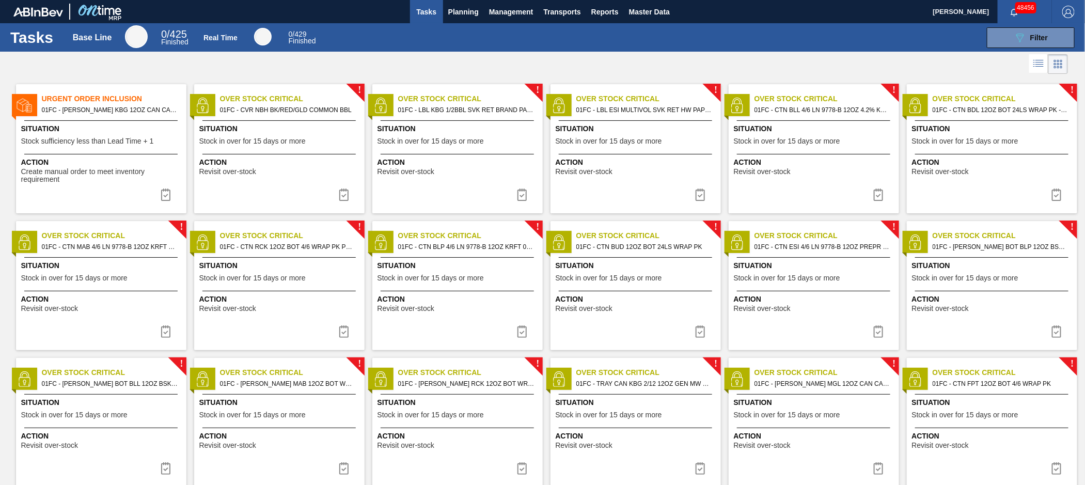
click at [126, 112] on span "01FC - [PERSON_NAME] KBG 12OZ CAN CAN PK 6/12 CAN" at bounding box center [110, 109] width 136 height 11
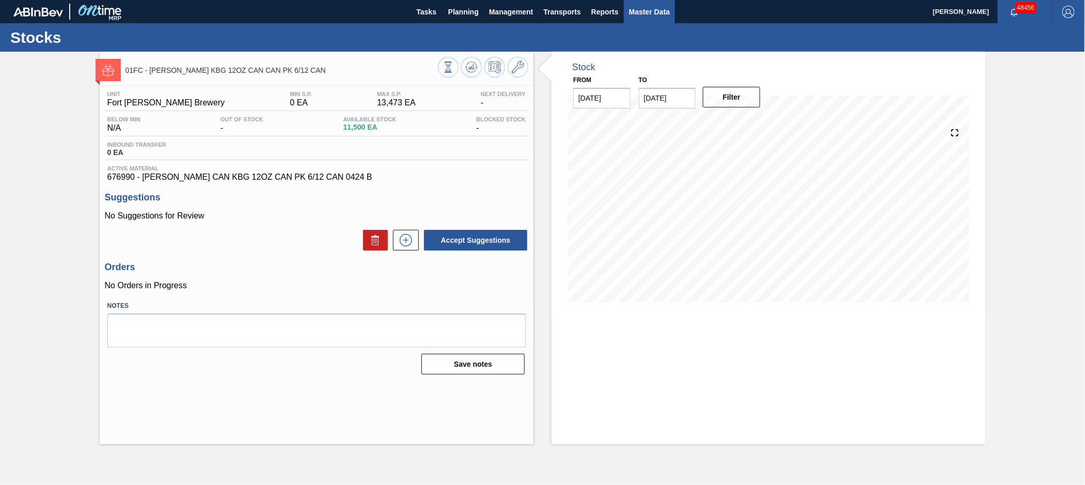
click at [647, 12] on span "Master Data" at bounding box center [649, 12] width 41 height 12
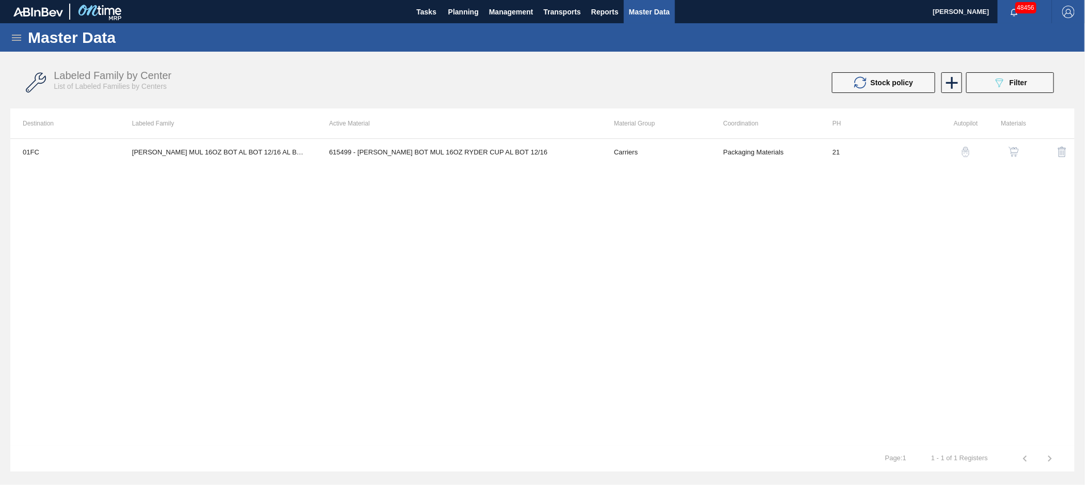
click at [12, 35] on icon at bounding box center [16, 37] width 12 height 12
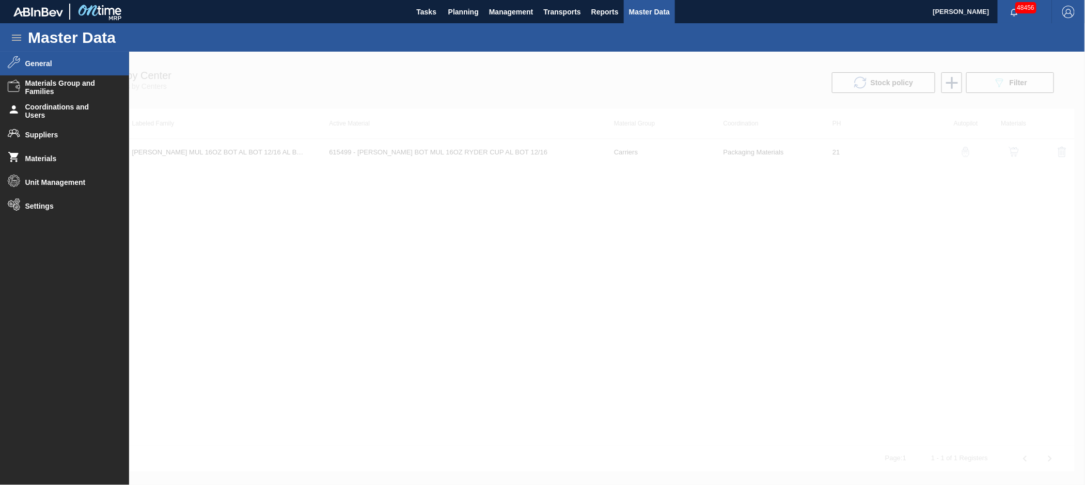
click at [37, 61] on span "General" at bounding box center [67, 63] width 85 height 8
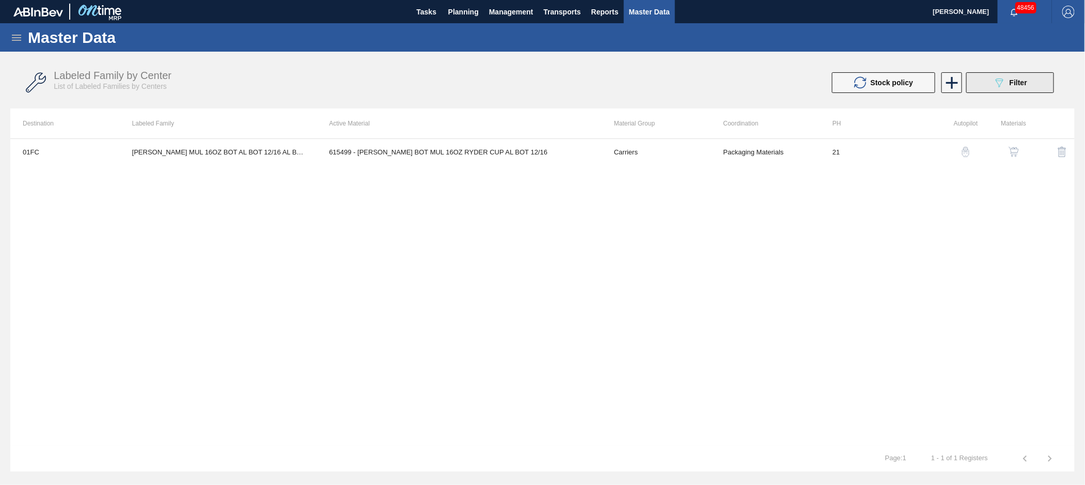
click at [1006, 78] on div "089F7B8B-B2A5-4AFE-B5C0-19BA573D28AC Filter" at bounding box center [1010, 82] width 34 height 12
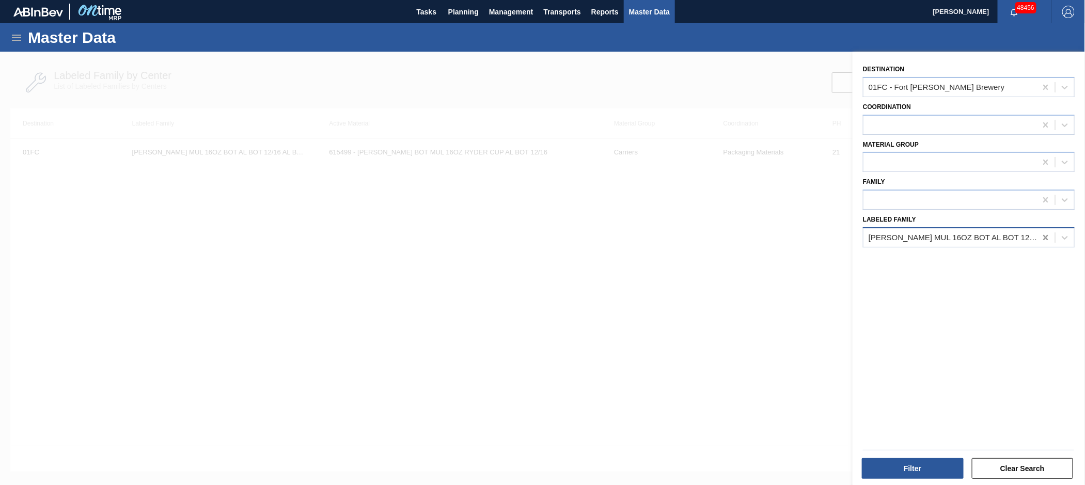
click at [1047, 234] on icon at bounding box center [1045, 237] width 10 height 10
paste Family "SC OPP 12OZ MW 18LS CAN SLEEK CARRIER"
type Family "SC OPP 12OZ MW 18LS CAN SLEEK CARRIER"
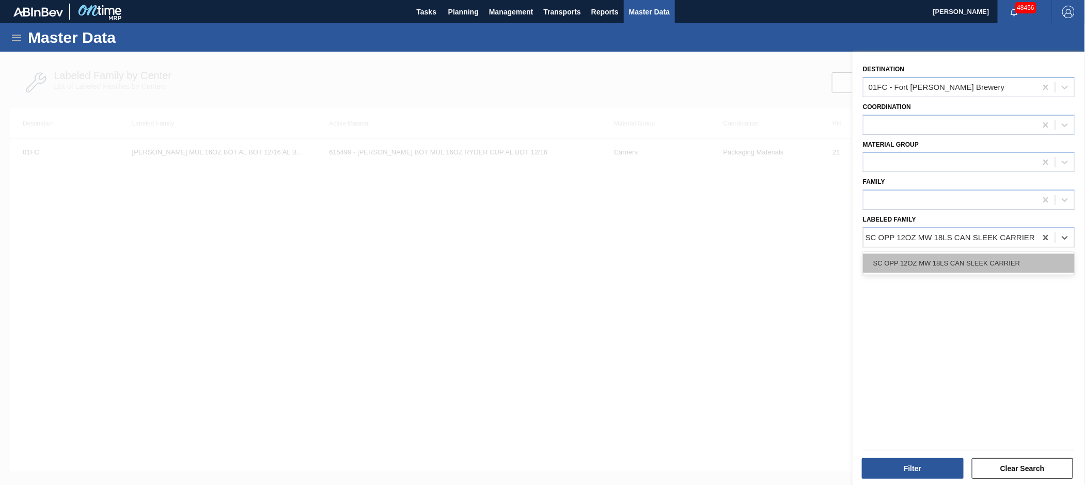
click at [1004, 257] on div "SC OPP 12OZ MW 18LS CAN SLEEK CARRIER" at bounding box center [969, 263] width 212 height 19
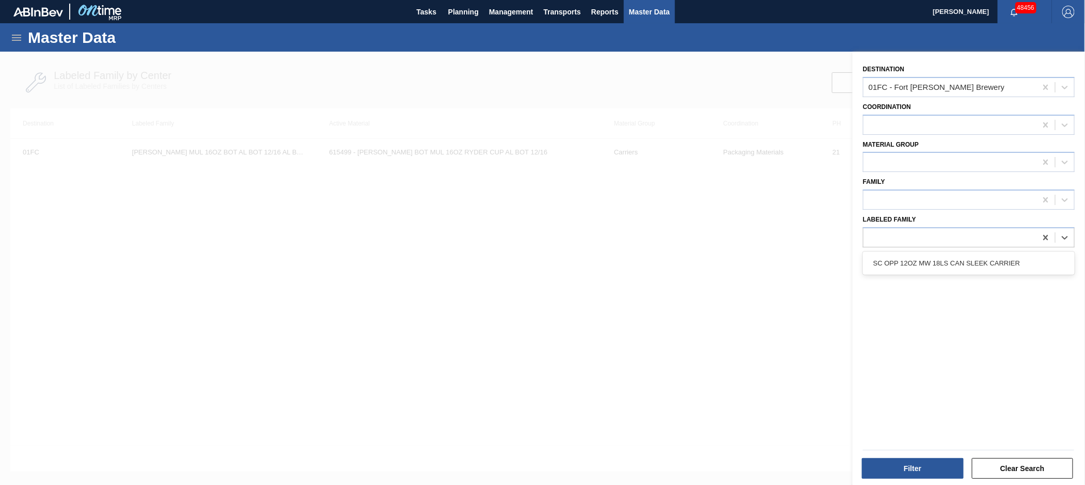
scroll to position [0, 1]
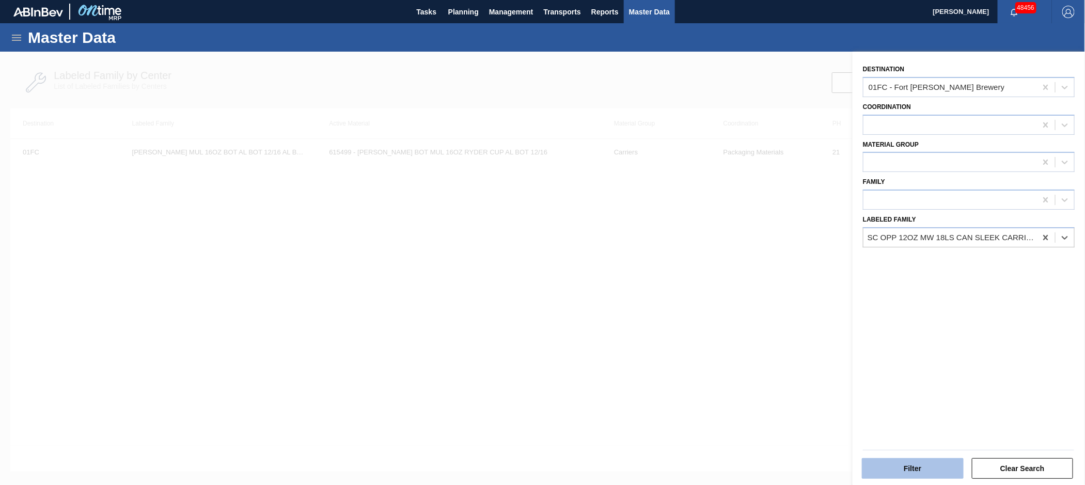
click at [915, 467] on button "Filter" at bounding box center [913, 468] width 102 height 21
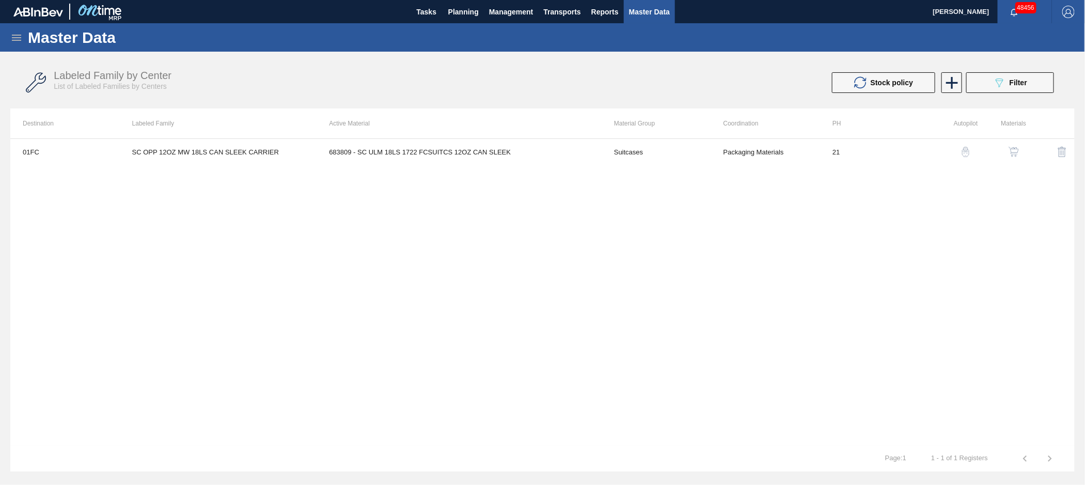
click at [1012, 150] on img "button" at bounding box center [1013, 152] width 10 height 10
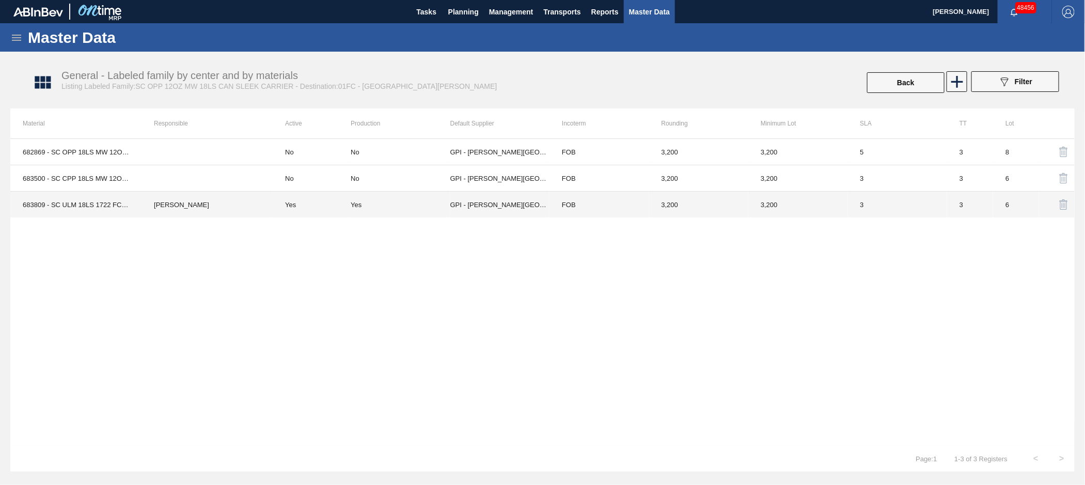
click at [474, 204] on td "GPI - [PERSON_NAME][GEOGRAPHIC_DATA]" at bounding box center [499, 205] width 99 height 26
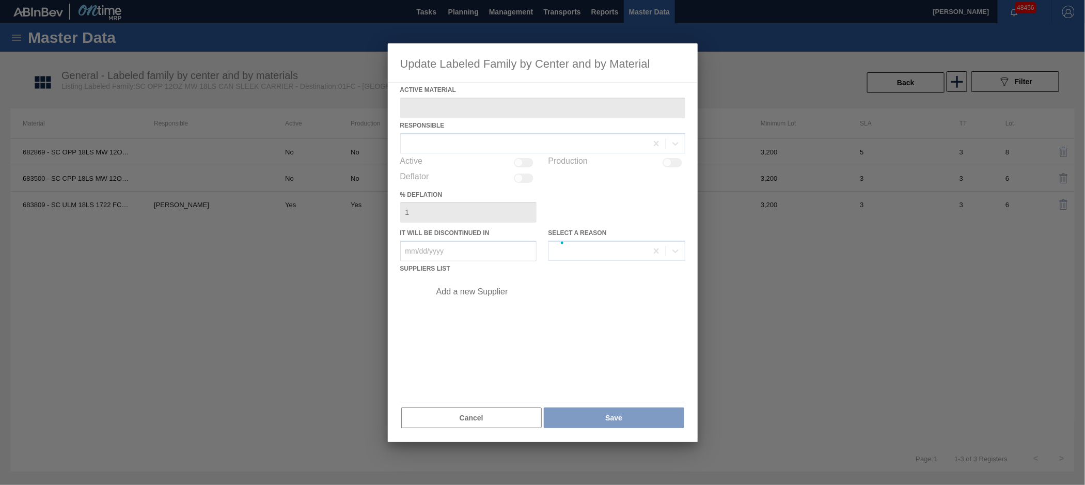
type Material "683809 - SC ULM 18LS 1722 FCSUITCS 12OZ CAN SLEEK"
checkbox input "true"
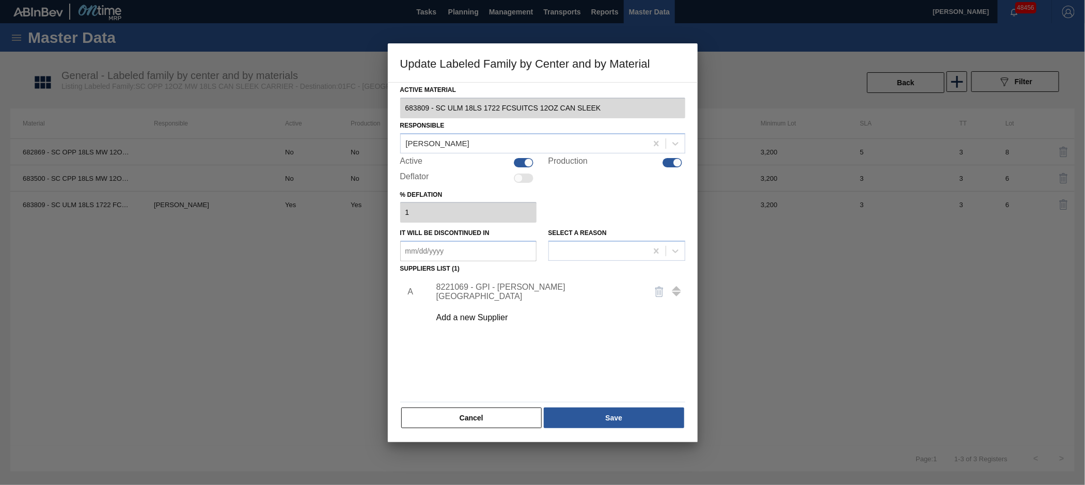
click at [521, 292] on div "8221069 - GPI - [PERSON_NAME][GEOGRAPHIC_DATA]" at bounding box center [537, 291] width 202 height 19
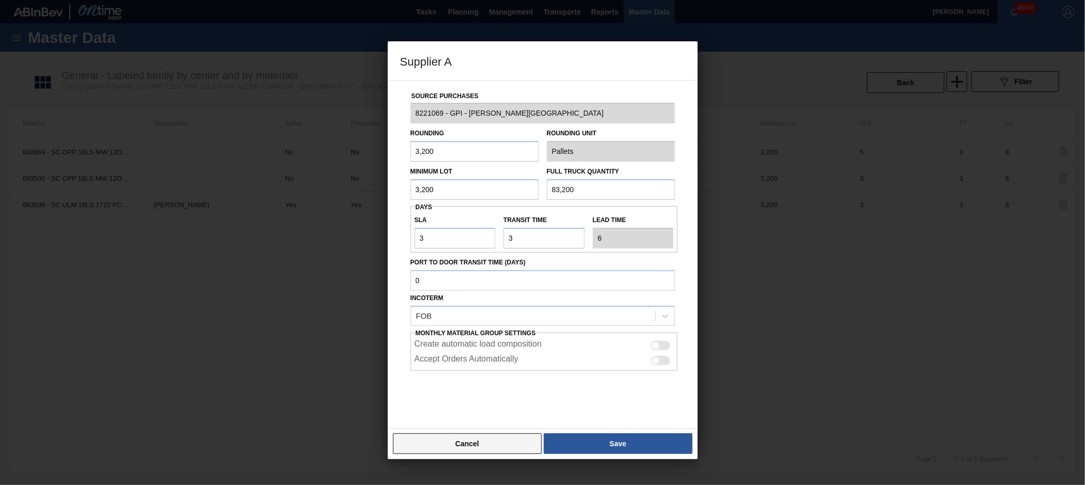
click at [468, 442] on button "Cancel" at bounding box center [467, 443] width 149 height 21
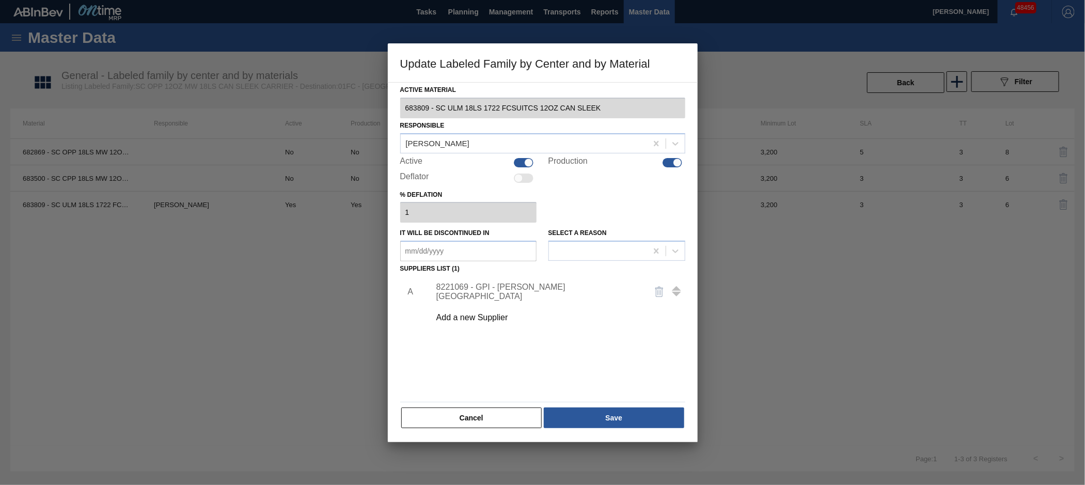
click at [478, 418] on button "Cancel" at bounding box center [471, 417] width 141 height 21
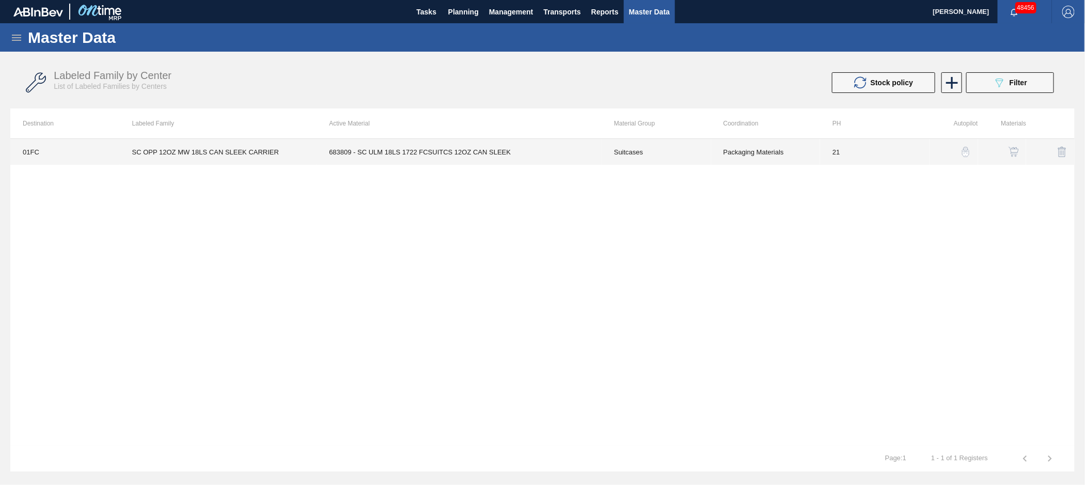
click at [487, 152] on td "683809 - SC ULM 18LS 1722 FCSUITCS 12OZ CAN SLEEK" at bounding box center [459, 152] width 285 height 26
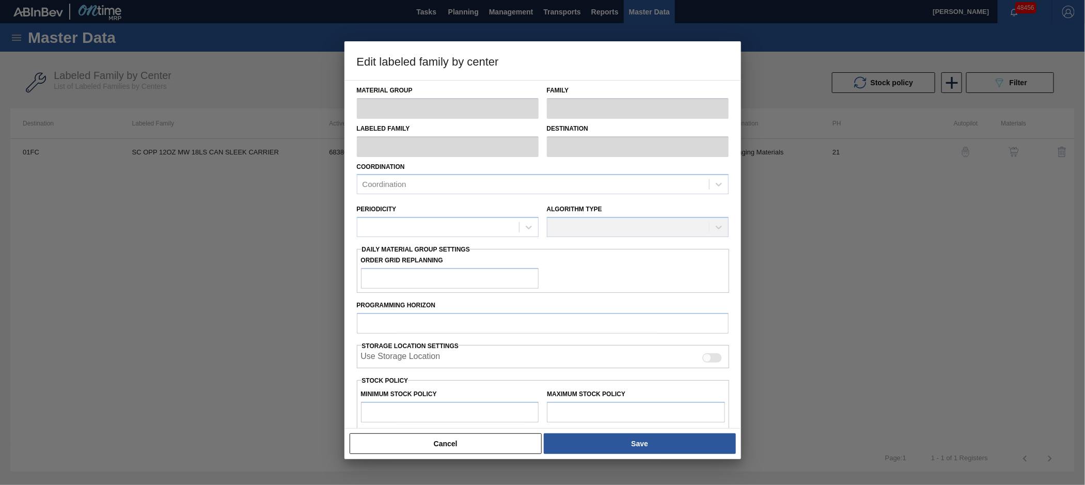
type input "Suitcases"
type input "SC OPP 12OZ MW 18LS CAN SLEEK CARRIER"
type input "01FC - Fort [PERSON_NAME] Brewery"
type input "21"
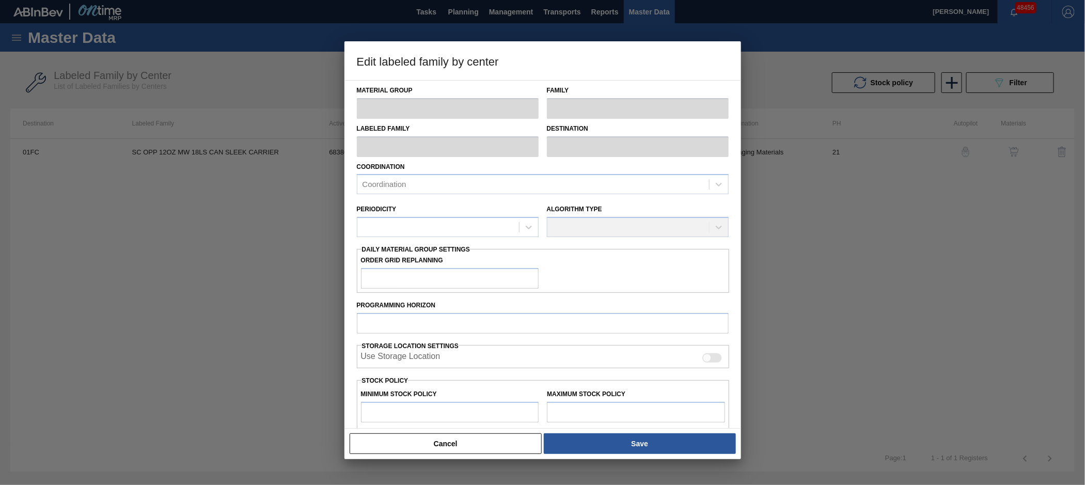
type input "3,200"
type input "8,936"
type input "0"
type input "3,200"
checkbox input "true"
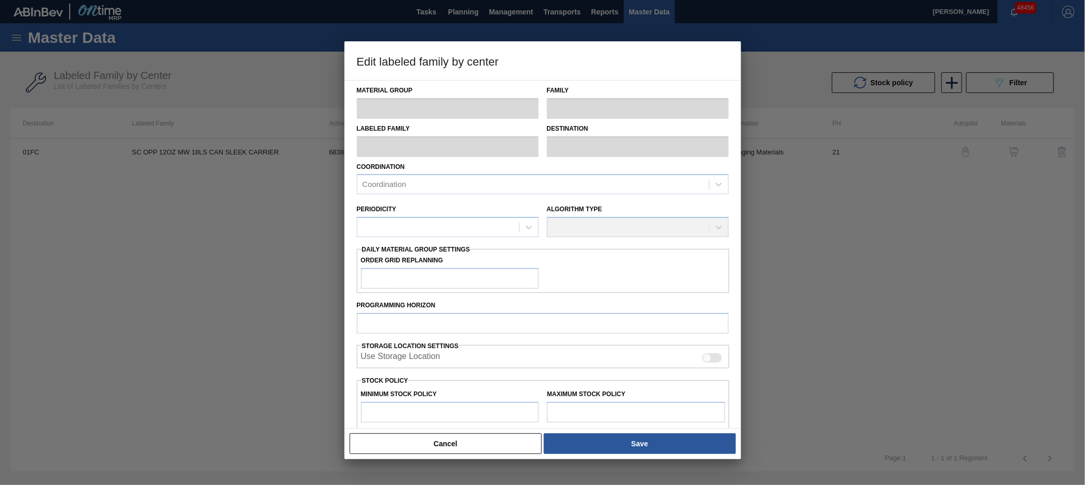
checkbox input "true"
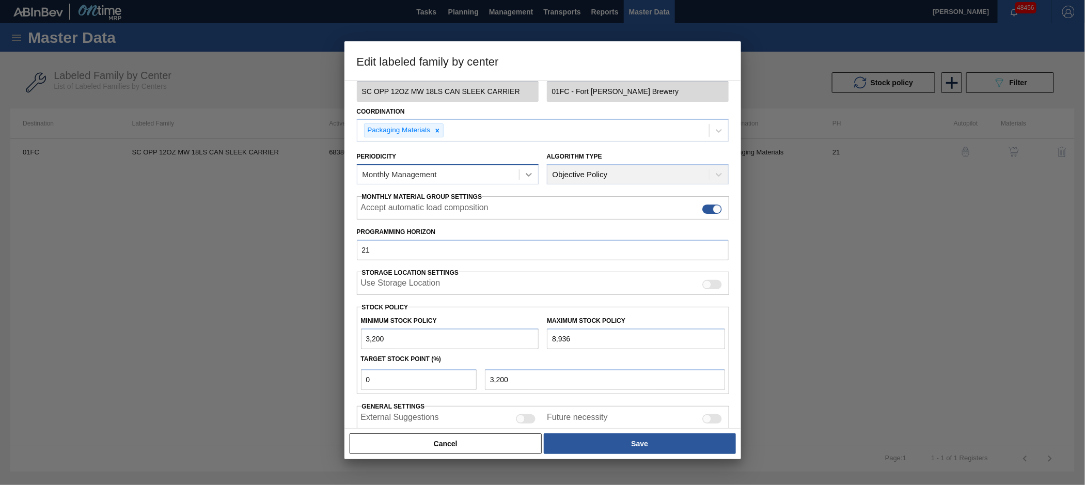
scroll to position [77, 0]
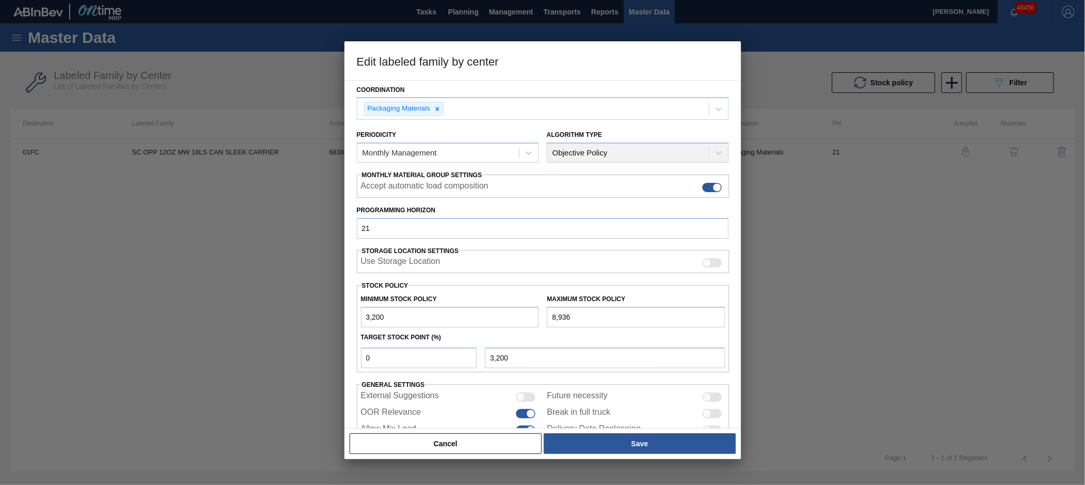
click at [575, 309] on input "8,936" at bounding box center [636, 317] width 178 height 21
drag, startPoint x: 580, startPoint y: 313, endPoint x: 534, endPoint y: 307, distance: 45.8
click at [534, 307] on div "Minimum Stock Policy 3,200 Maximum Stock Policy 8,936" at bounding box center [543, 308] width 373 height 38
paste input "12,633"
type input "12,633"
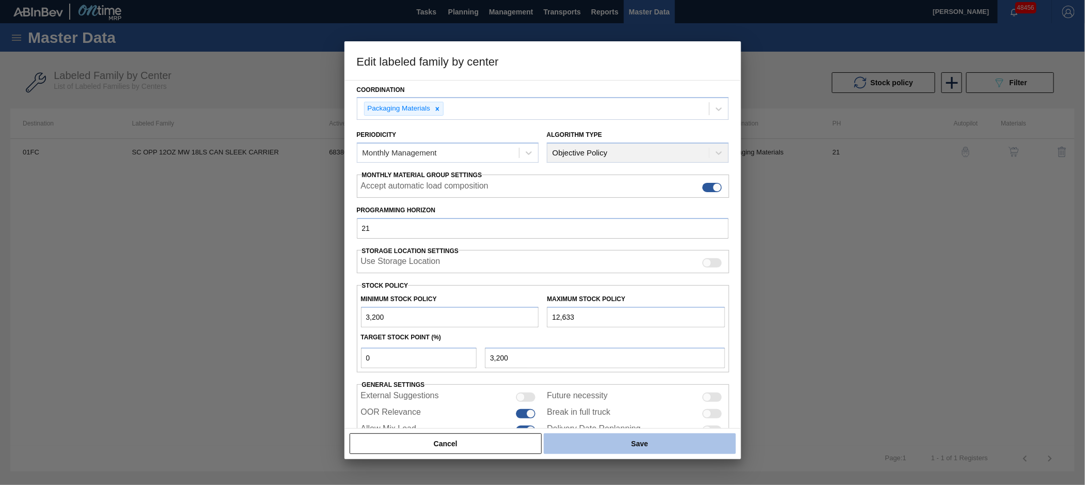
click at [623, 442] on button "Save" at bounding box center [640, 443] width 192 height 21
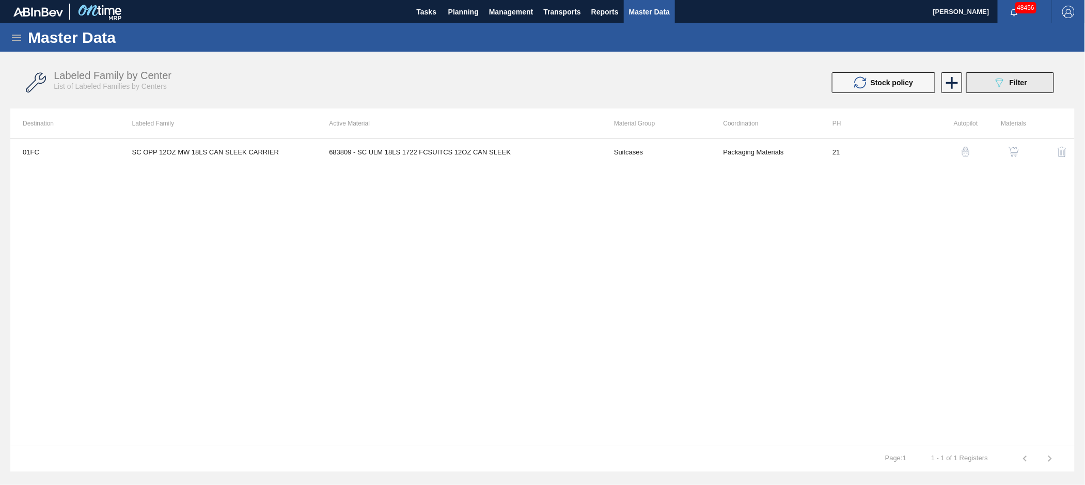
click at [1001, 84] on icon "089F7B8B-B2A5-4AFE-B5C0-19BA573D28AC" at bounding box center [999, 82] width 12 height 12
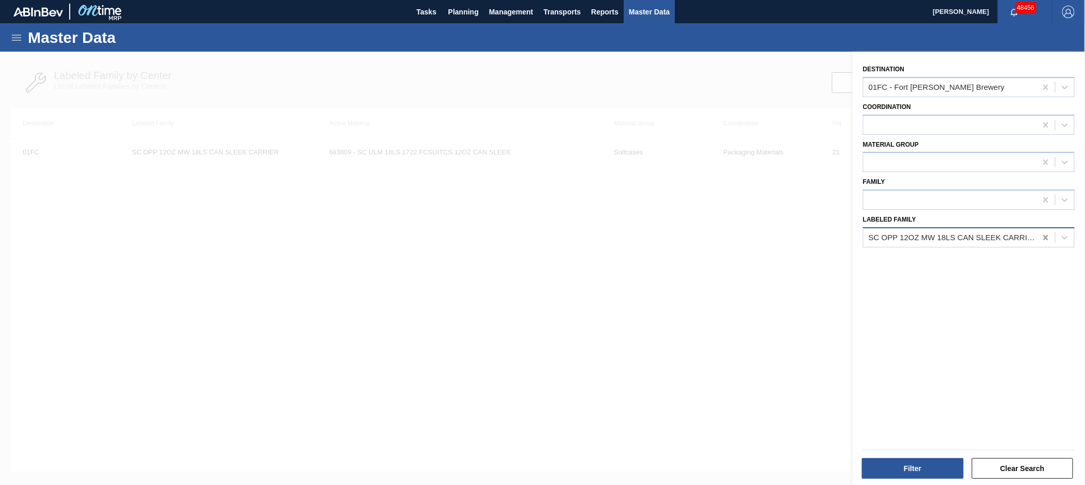
click at [1044, 235] on icon at bounding box center [1045, 237] width 10 height 10
paste Family "SC BUD 16OZ FCSUITCS 15LS"
type Family "SC BUD 16OZ FCSUITCS 15LS"
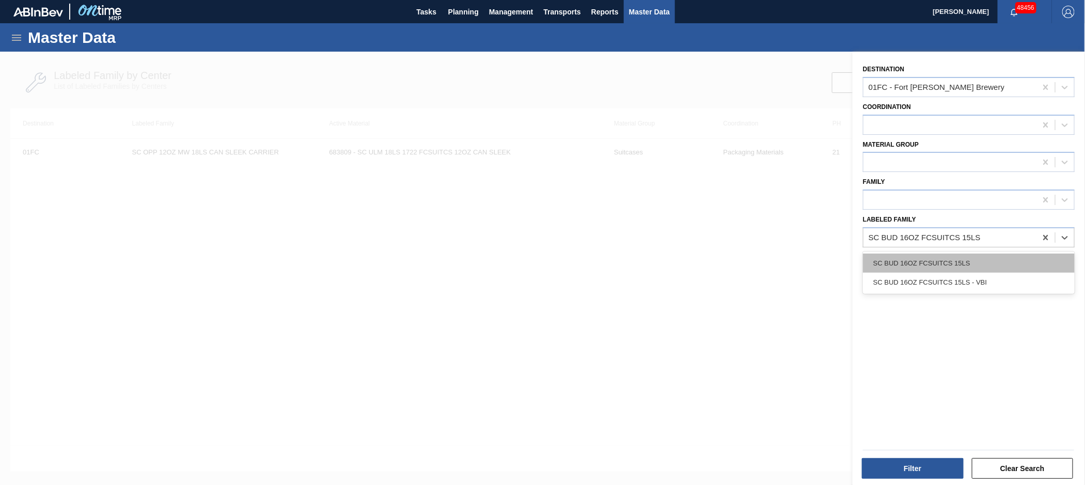
click at [1001, 259] on div "SC BUD 16OZ FCSUITCS 15LS" at bounding box center [969, 263] width 212 height 19
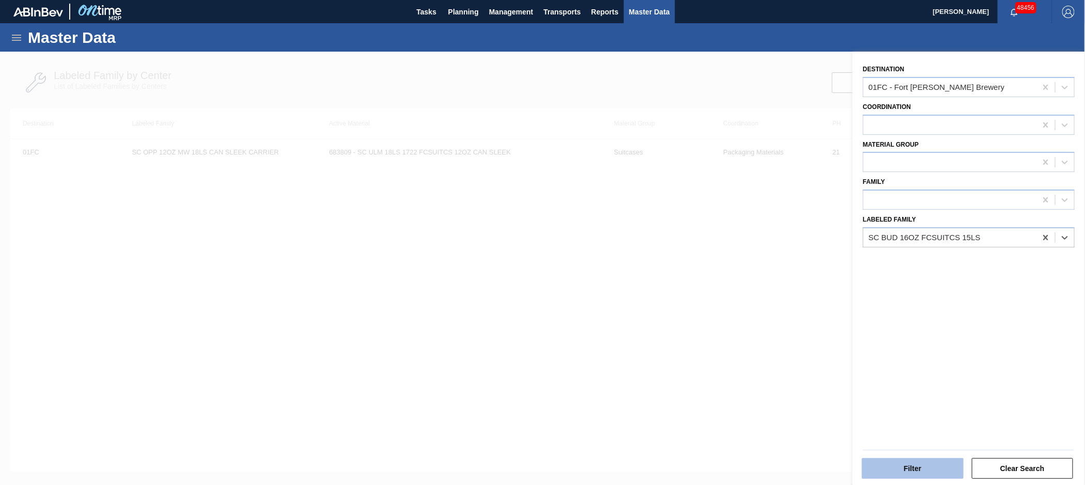
click at [919, 466] on button "Filter" at bounding box center [913, 468] width 102 height 21
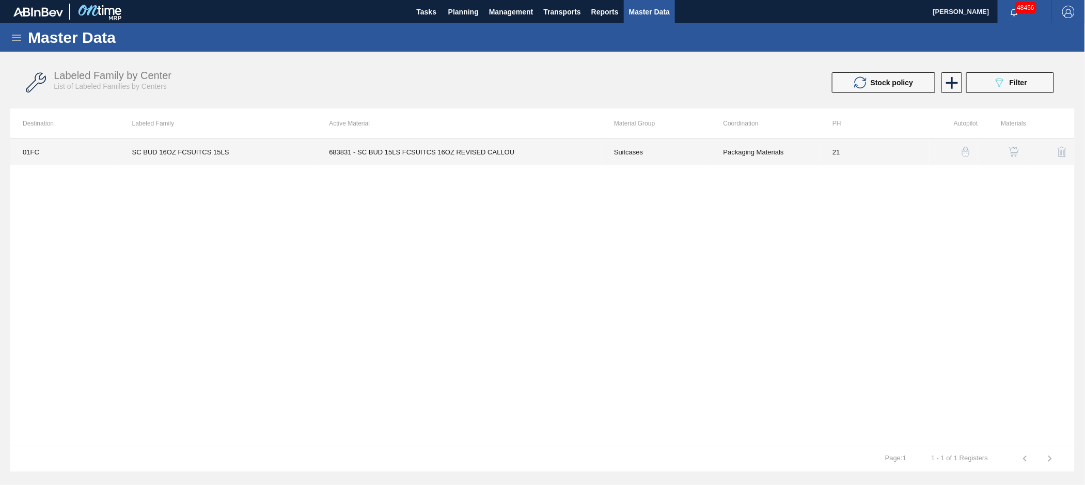
click at [482, 152] on td "683831 - SC BUD 15LS FCSUITCS 16OZ REVISED CALLOU" at bounding box center [459, 152] width 285 height 26
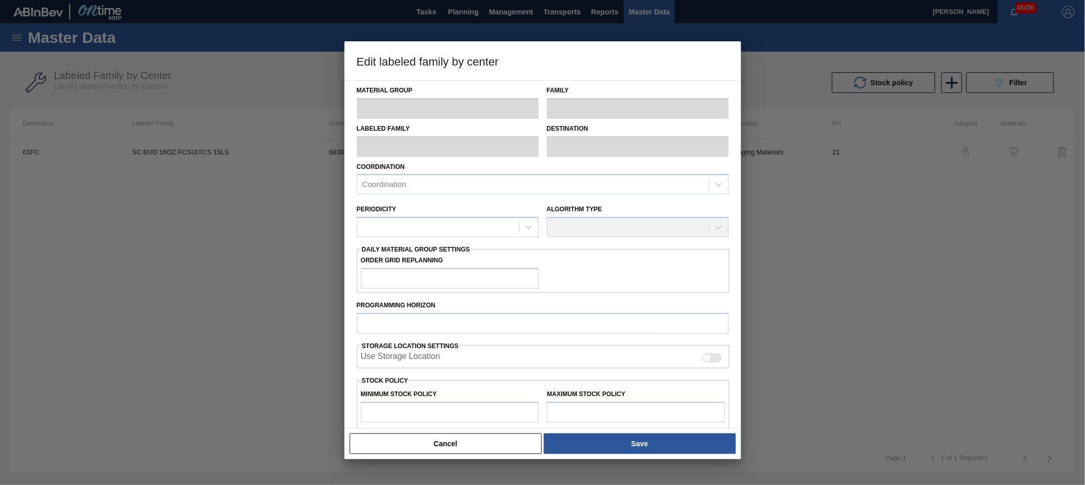
type input "Suitcases"
type input "SC BUD 16OZ FCSUITCS 15LS"
type input "01FC - Fort [PERSON_NAME] Brewery"
type input "21"
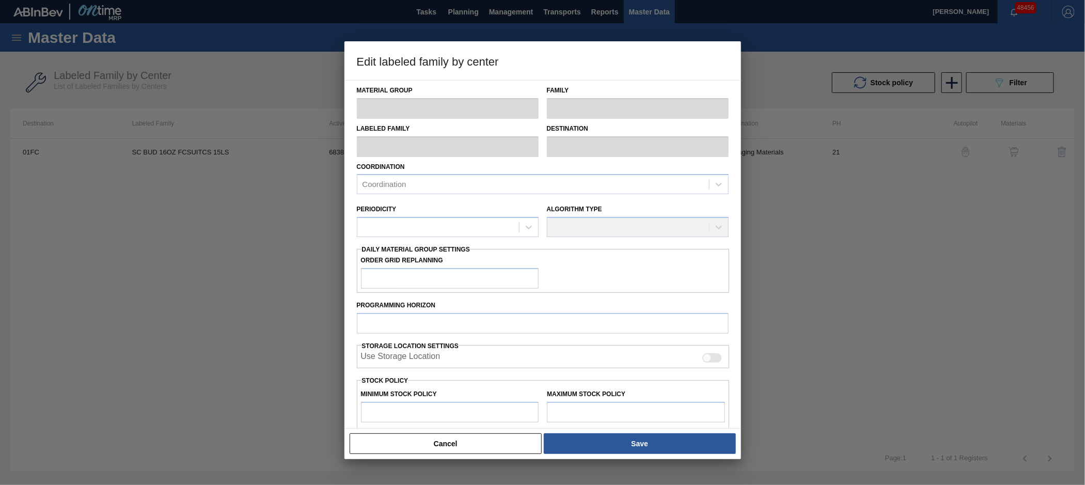
type input "3,952"
type input "12,866"
type input "0"
type input "3,952"
checkbox input "true"
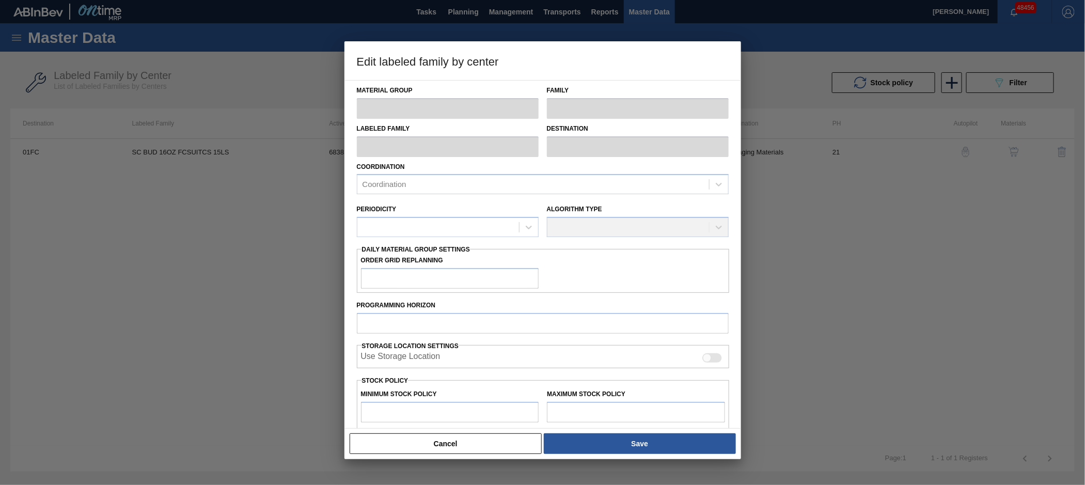
checkbox input "true"
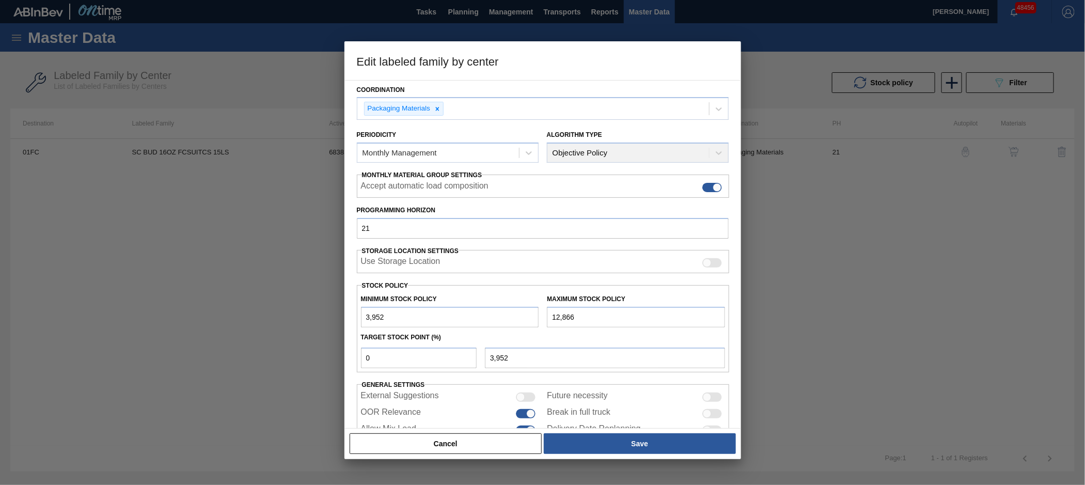
click at [582, 315] on input "12,866" at bounding box center [636, 317] width 178 height 21
drag, startPoint x: 586, startPoint y: 315, endPoint x: 549, endPoint y: 314, distance: 36.2
click at [549, 314] on input "12,866" at bounding box center [636, 317] width 178 height 21
paste input "6,520"
type input "16,520"
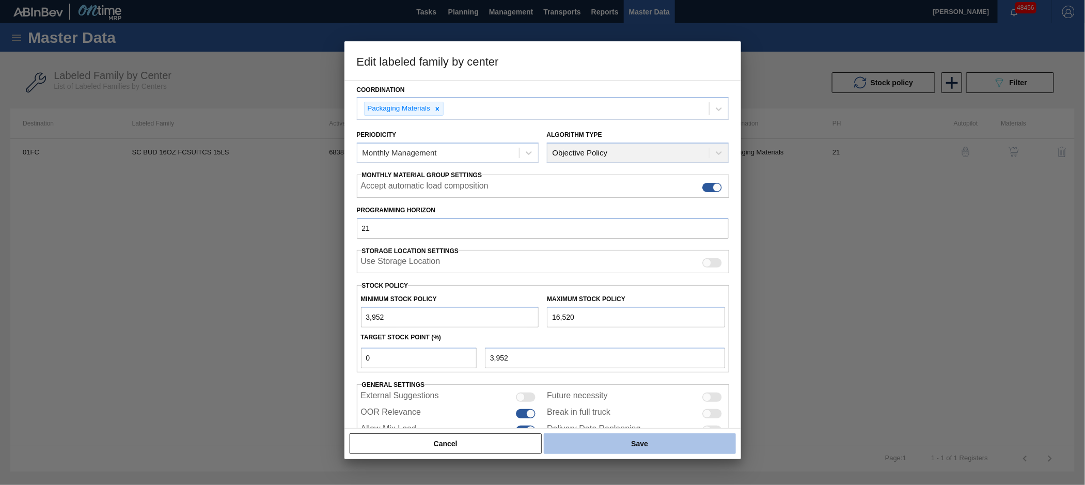
click at [609, 444] on button "Save" at bounding box center [640, 443] width 192 height 21
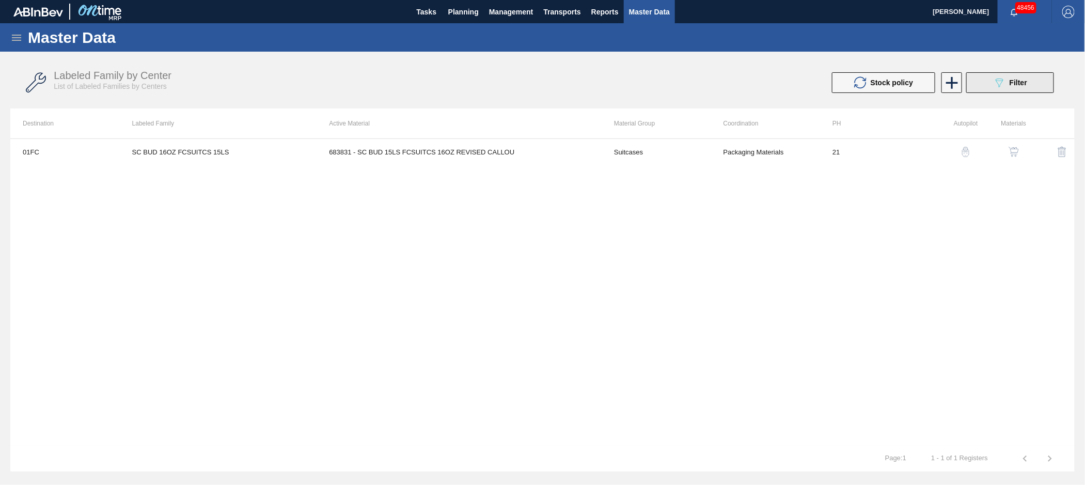
click at [1022, 82] on span "Filter" at bounding box center [1018, 82] width 18 height 8
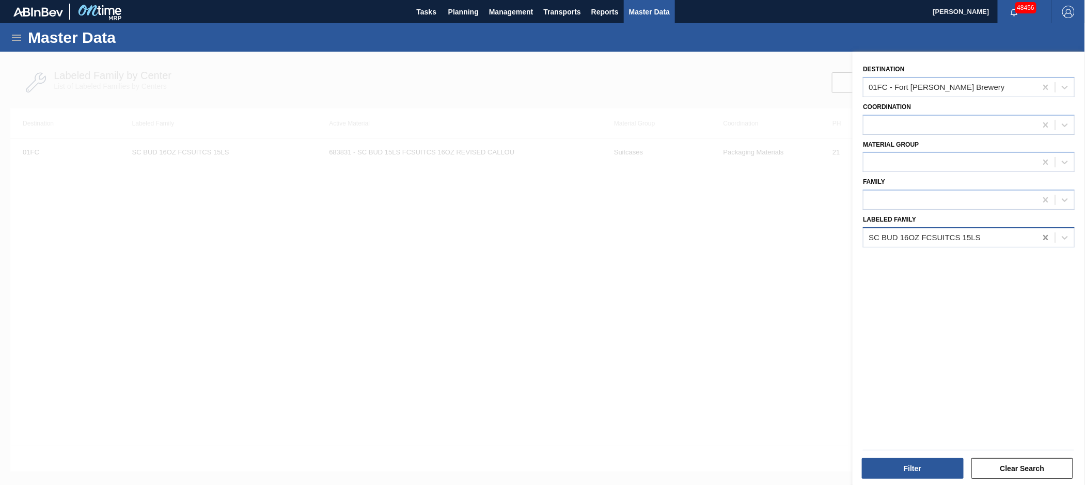
click at [1047, 232] on icon at bounding box center [1045, 237] width 10 height 10
paste Family "SC BLL 12OZ FCSUITCS 18LS SLEEK AQUEOUS COATING"
type Family "SC BLL 12OZ FCSUITCS 18LS SLEEK AQUEOUS COATING"
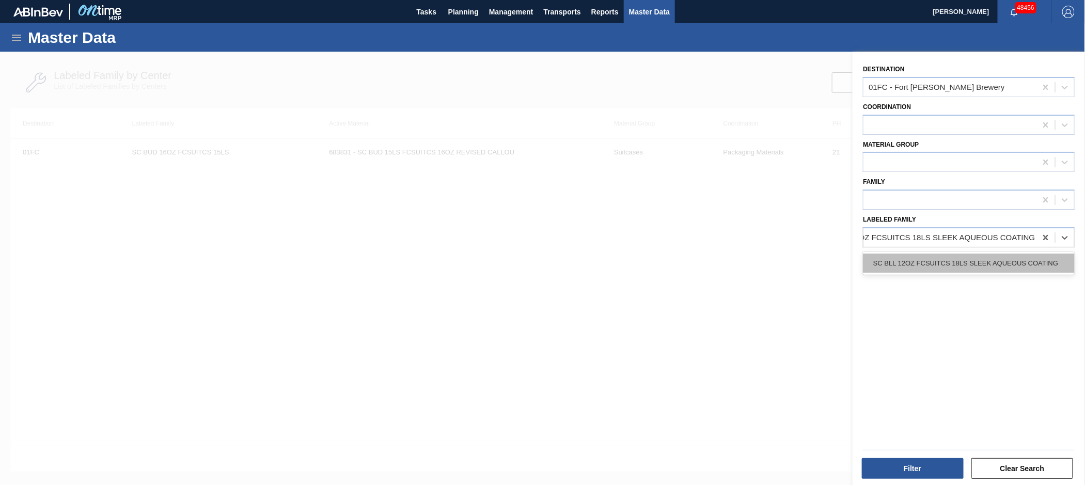
click at [993, 254] on div "SC BLL 12OZ FCSUITCS 18LS SLEEK AQUEOUS COATING" at bounding box center [969, 263] width 212 height 19
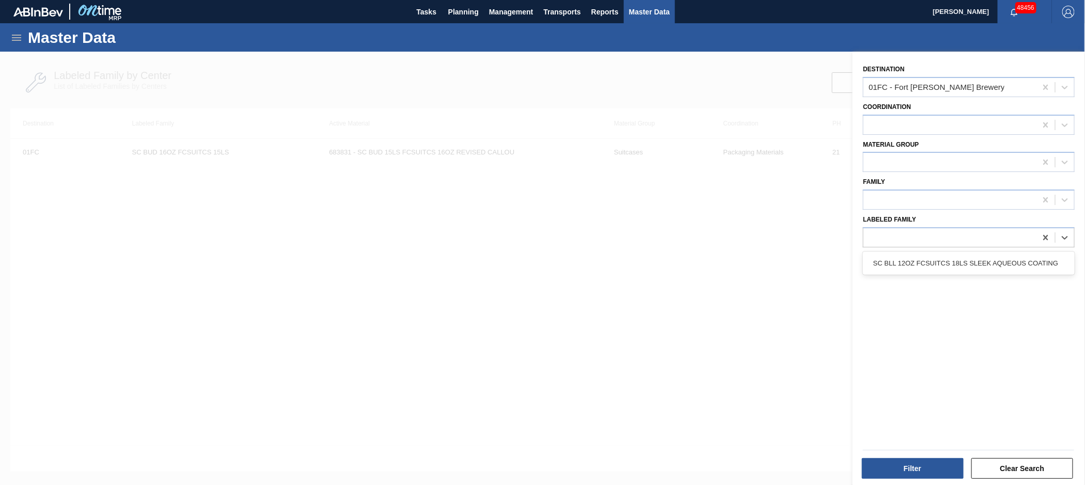
scroll to position [0, 1]
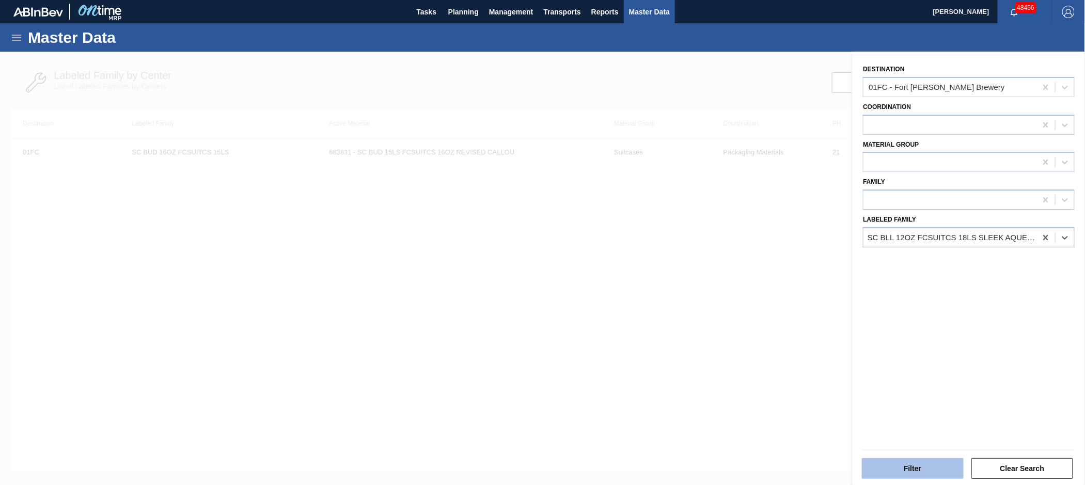
click at [915, 465] on button "Filter" at bounding box center [913, 468] width 102 height 21
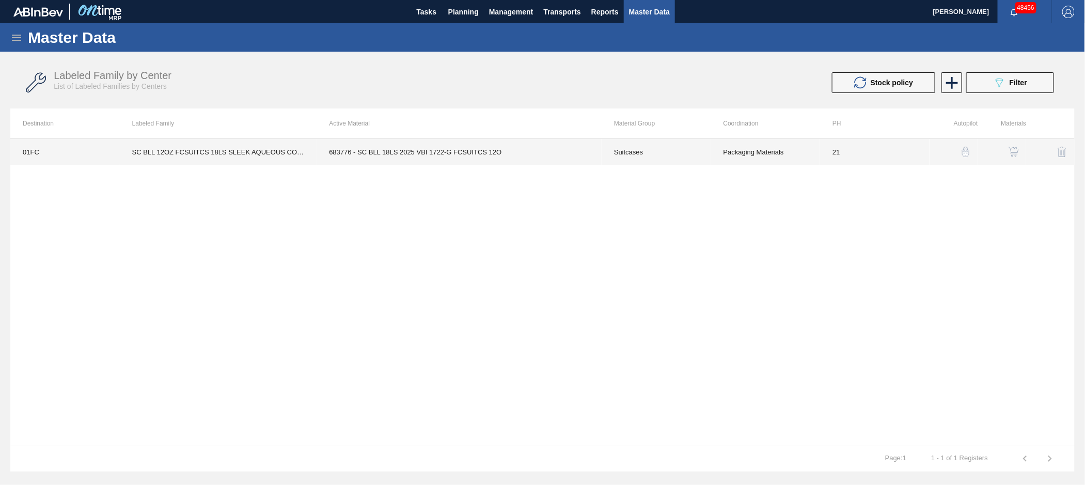
click at [371, 150] on td "683776 - SC BLL 18LS 2025 VBI 1722-G FCSUITCS 12O" at bounding box center [459, 152] width 285 height 26
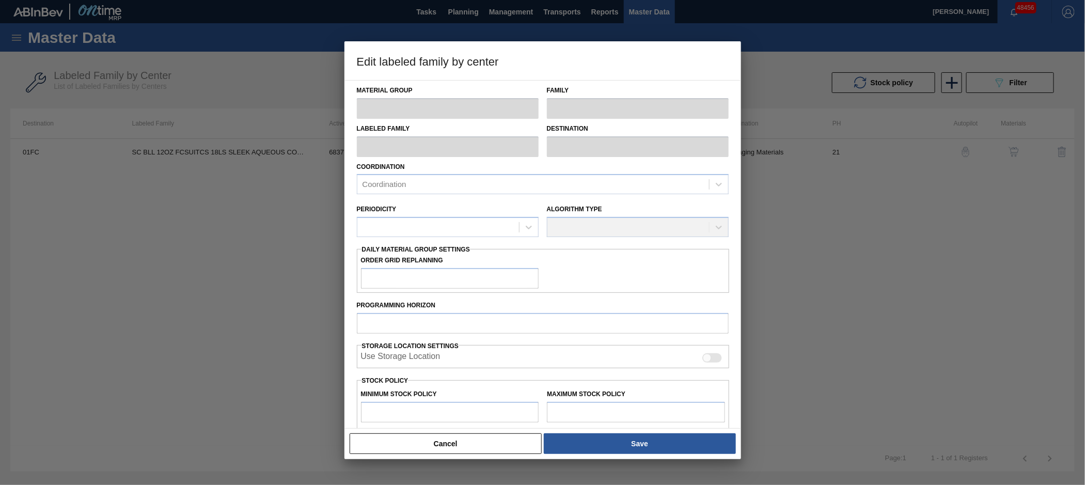
type input "Suitcases"
type input "SC BLL 12OZ FCSUITCS 18LS SLEEK AQUEOUS COATING"
type input "01FC - Fort [PERSON_NAME] Brewery"
type input "21"
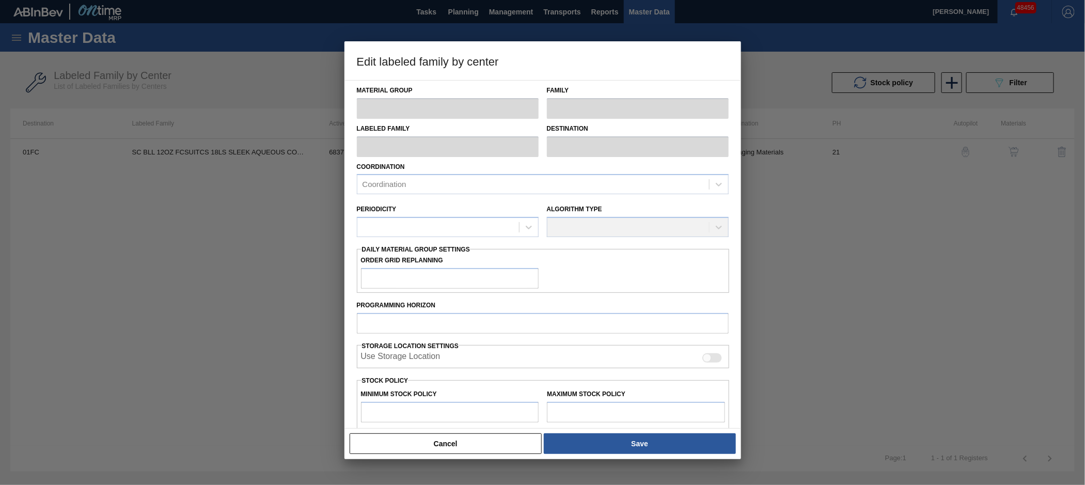
type input "3,200"
type input "7,588"
type input "0"
type input "3,200"
checkbox input "true"
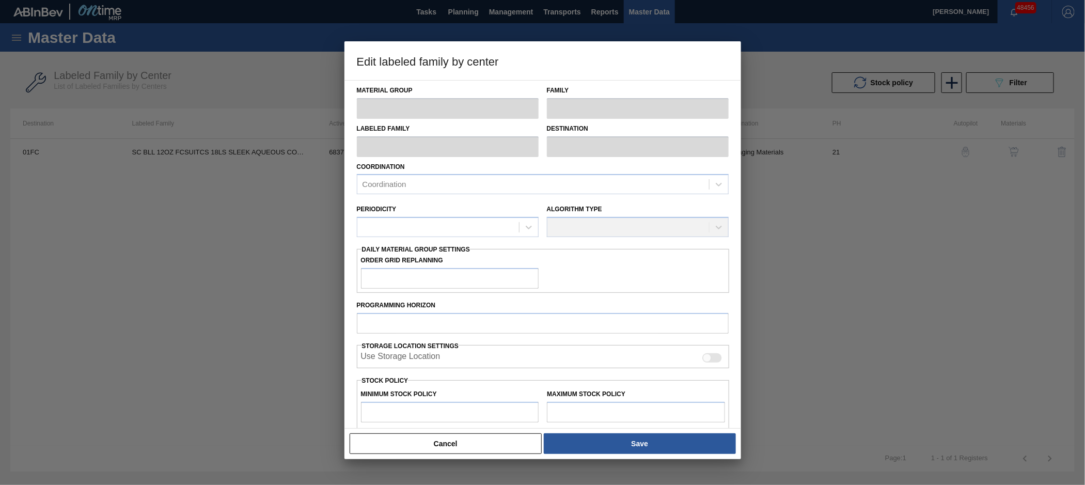
checkbox input "true"
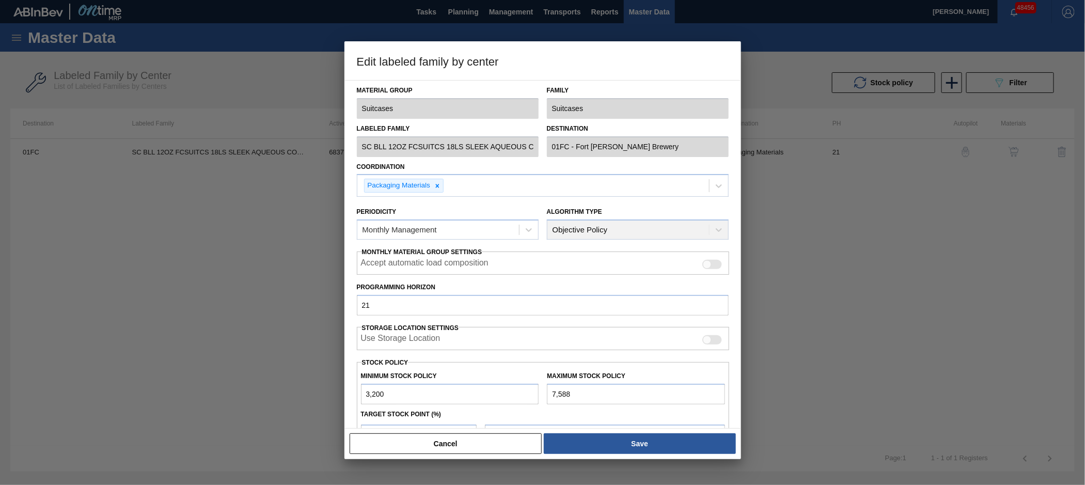
click at [582, 389] on input "7,588" at bounding box center [636, 394] width 178 height 21
drag, startPoint x: 582, startPoint y: 389, endPoint x: 535, endPoint y: 390, distance: 47.5
click at [535, 390] on div "Minimum Stock Policy 3,200 Maximum Stock Policy 7,588" at bounding box center [543, 385] width 373 height 38
paste input "8,651"
type input "8,651"
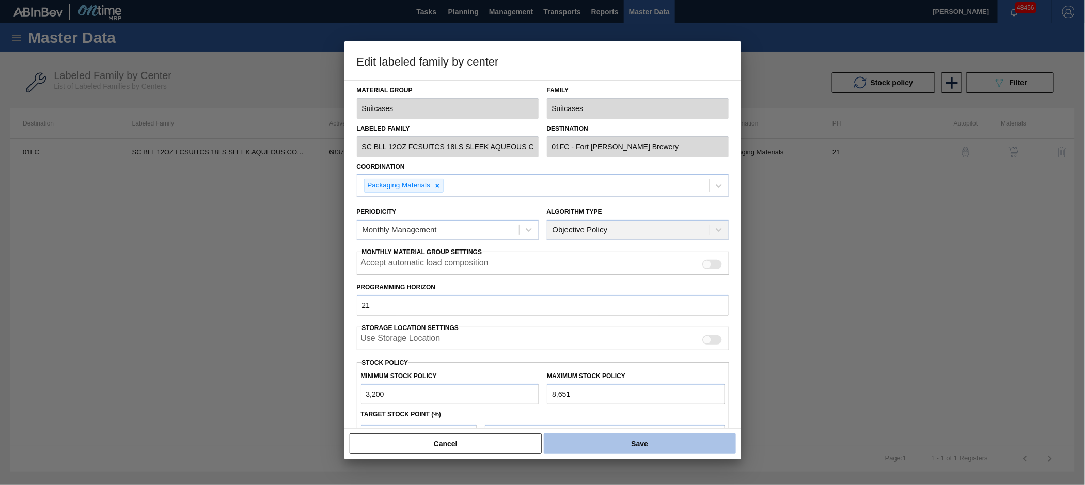
click at [617, 440] on button "Save" at bounding box center [640, 443] width 192 height 21
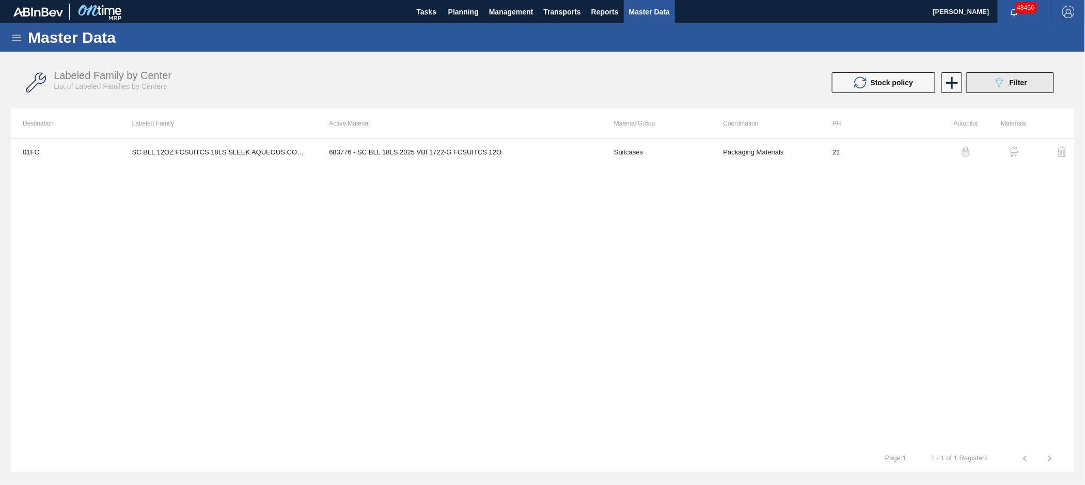
click at [1015, 79] on span "Filter" at bounding box center [1018, 82] width 18 height 8
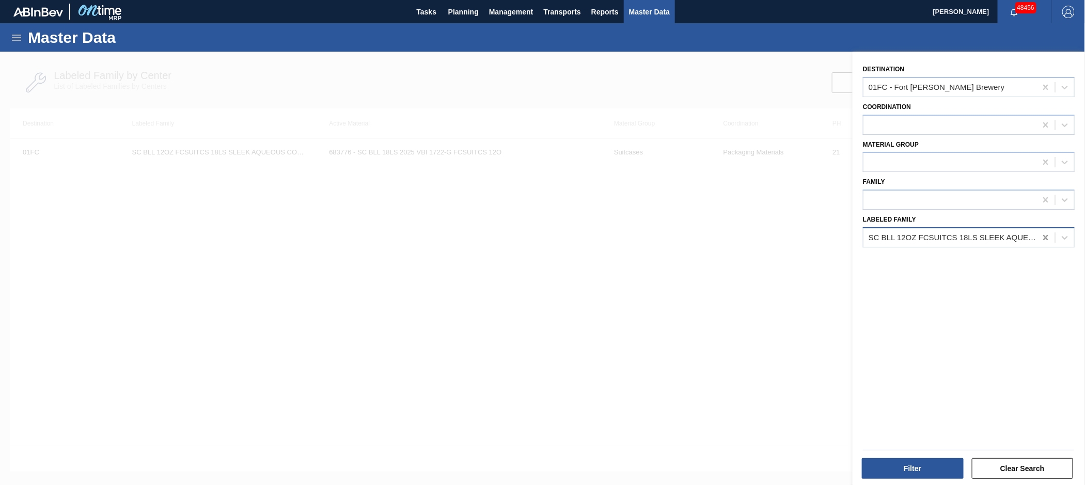
click at [1046, 235] on icon at bounding box center [1045, 237] width 5 height 5
paste Family "SC BDL 12OZ FCSUITCS 18LS HULK HANDLE - AQUEOUS COATING"
type Family "SC BDL 12OZ FCSUITCS 18LS HULK HANDLE - AQUEOUS COATING"
click at [938, 257] on div "SC BDL 12OZ FCSUITCS 18LS HULK HANDLE - AQUEOUS COATING" at bounding box center [969, 263] width 212 height 19
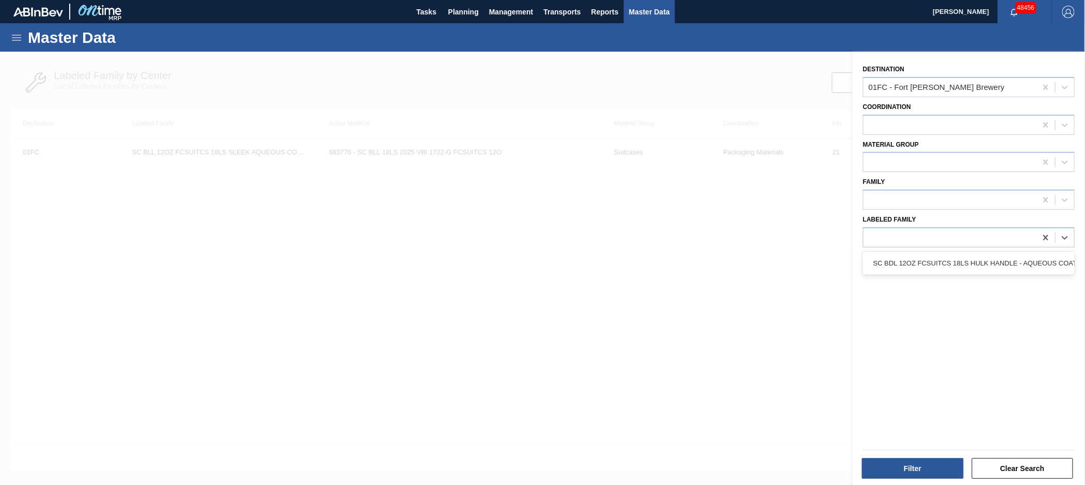
scroll to position [0, 1]
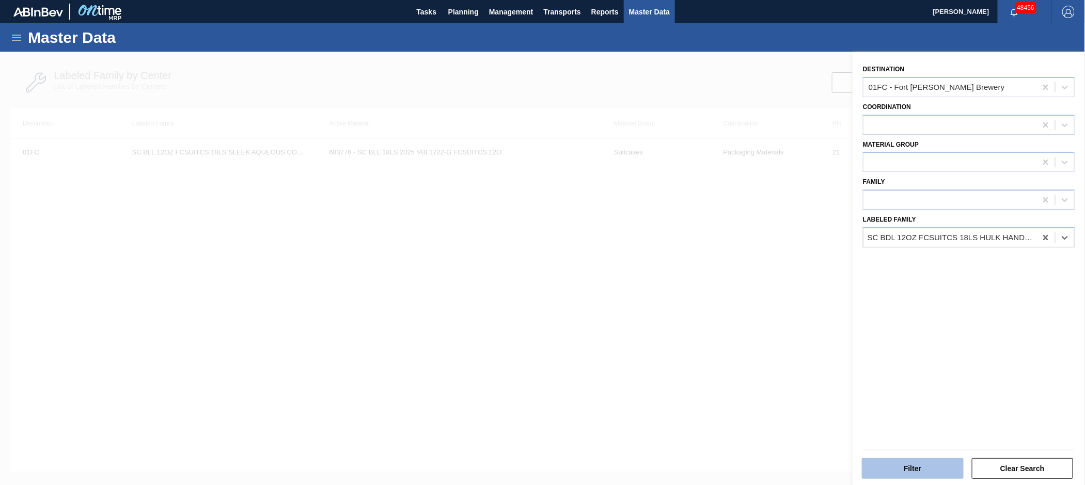
click at [911, 470] on button "Filter" at bounding box center [913, 468] width 102 height 21
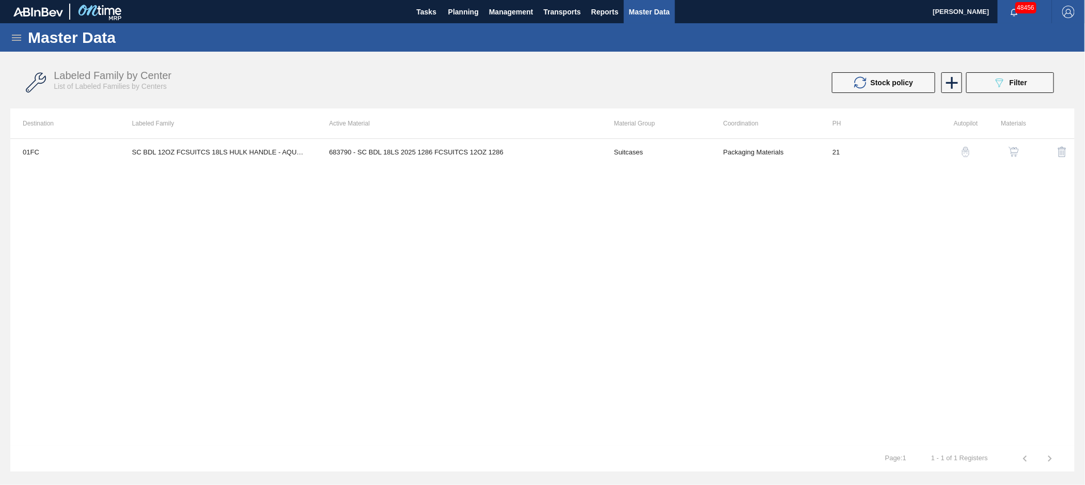
click at [440, 159] on td "683790 - SC BDL 18LS 2025 1286 FCSUITCS 12OZ 1286" at bounding box center [459, 152] width 285 height 26
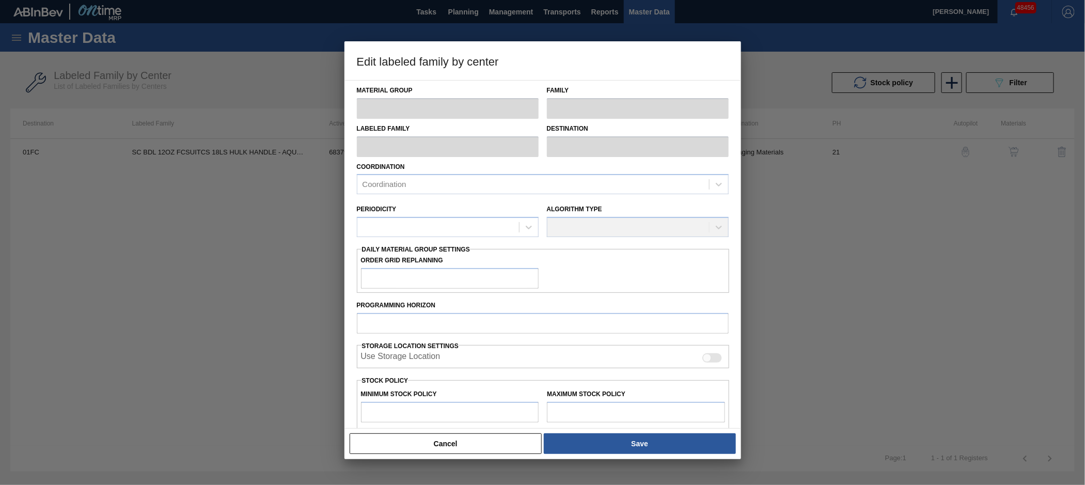
type input "Suitcases"
type input "SC BDL 12OZ FCSUITCS 18LS HULK HANDLE - AQUEOUS COATING"
type input "01FC - Fort [PERSON_NAME] Brewery"
type input "21"
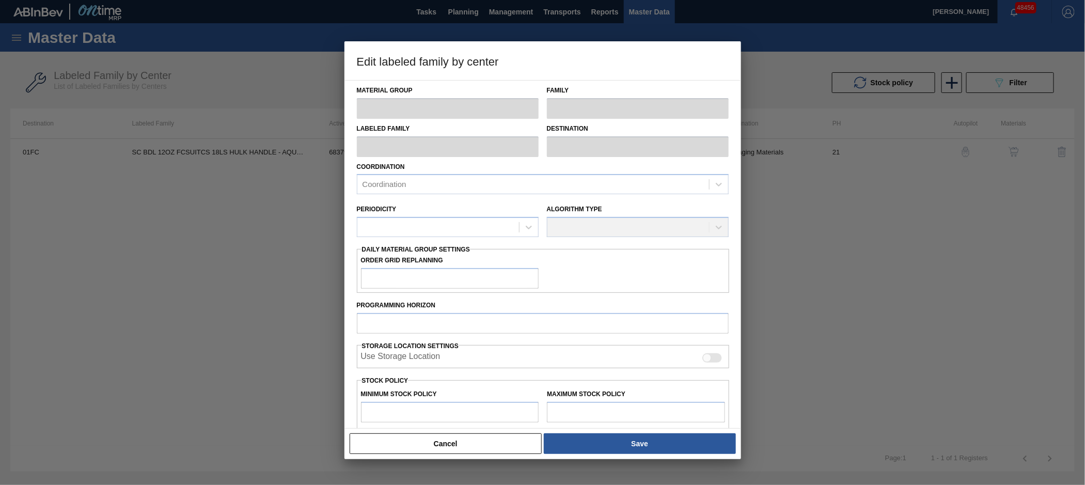
type input "46,272"
type input "72,964"
type input "0"
type input "46,272"
checkbox input "true"
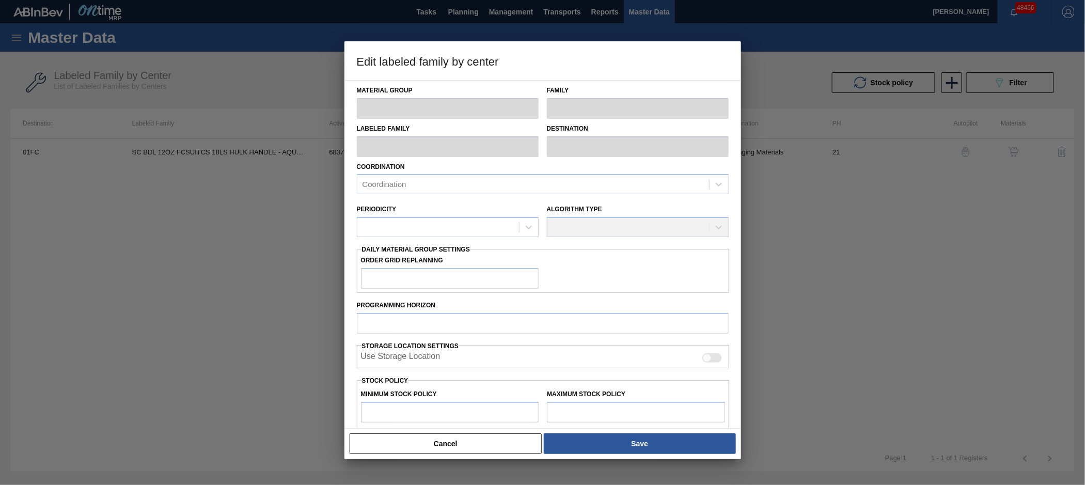
checkbox input "true"
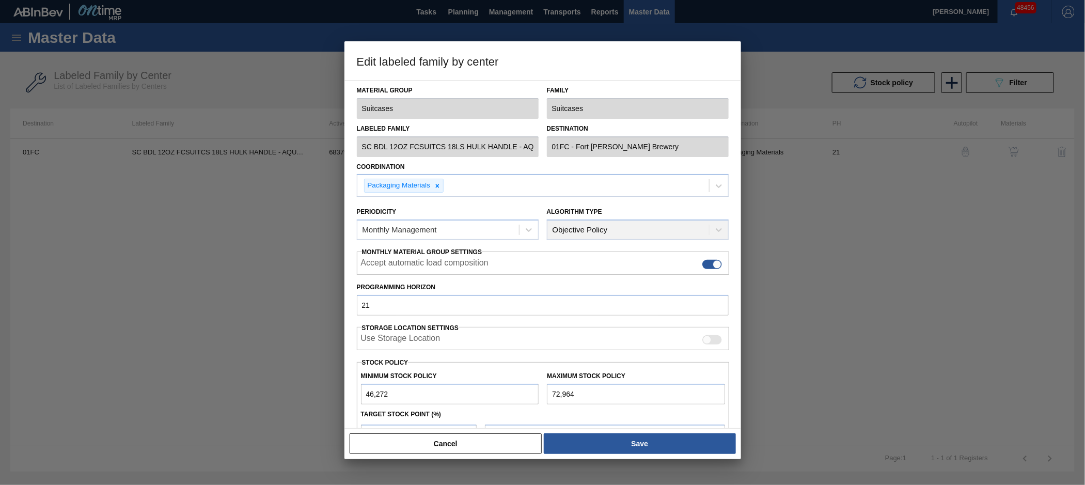
drag, startPoint x: 592, startPoint y: 396, endPoint x: 515, endPoint y: 392, distance: 77.5
click at [515, 392] on div "Minimum Stock Policy 46,272 Maximum Stock Policy 72,964" at bounding box center [543, 385] width 373 height 38
paste input "83,415"
type input "83,415"
click at [656, 447] on button "Save" at bounding box center [640, 443] width 192 height 21
